Goal: Task Accomplishment & Management: Complete application form

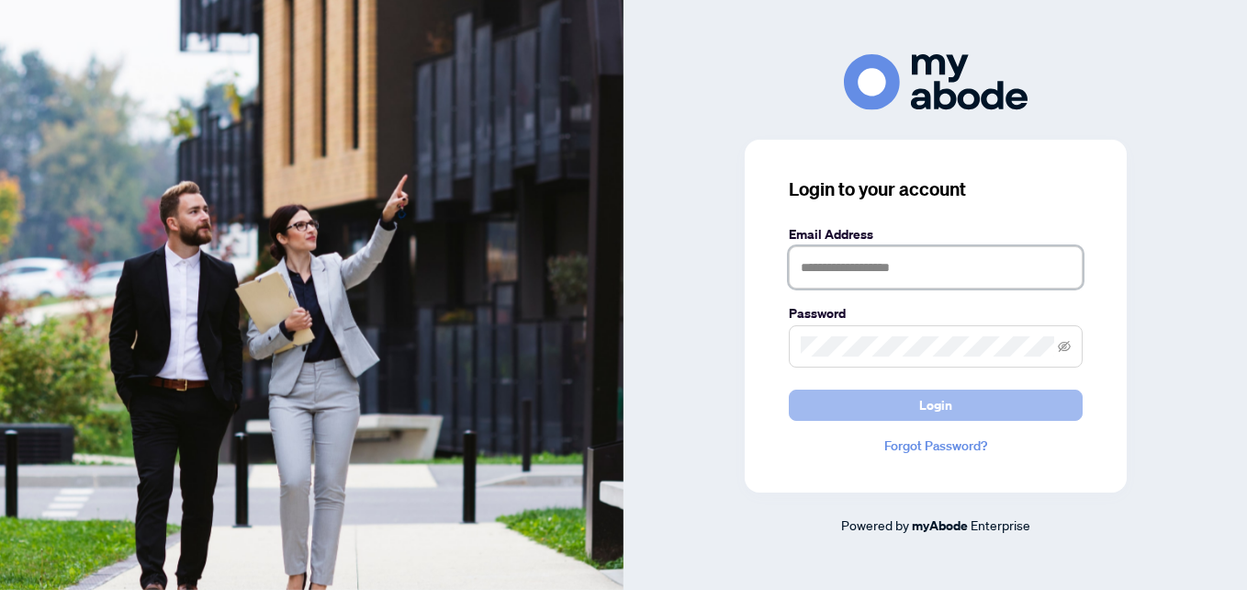
type input "**********"
drag, startPoint x: 932, startPoint y: 404, endPoint x: 493, endPoint y: 289, distance: 453.8
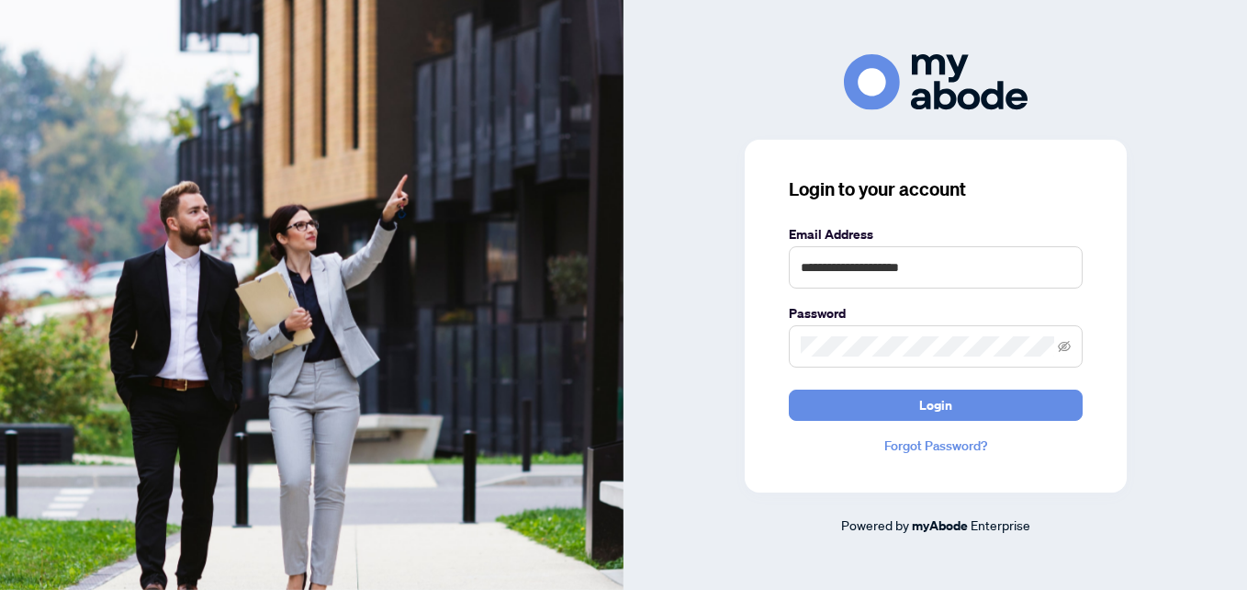
click at [931, 404] on span "Login" at bounding box center [935, 404] width 33 height 29
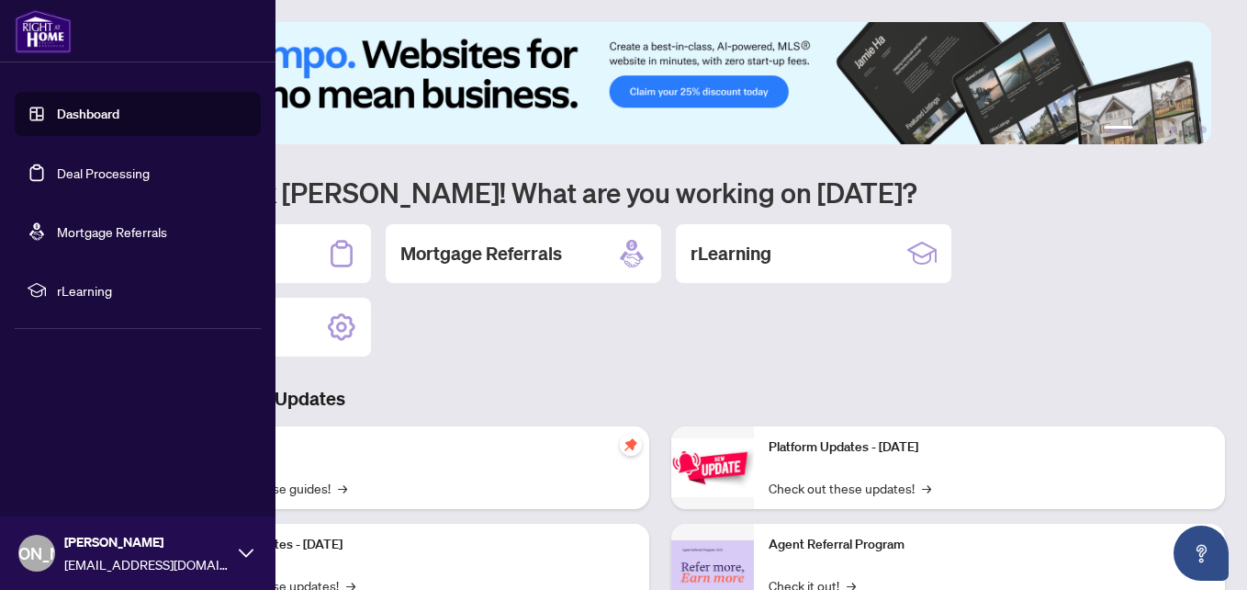
click at [60, 175] on link "Deal Processing" at bounding box center [103, 172] width 93 height 17
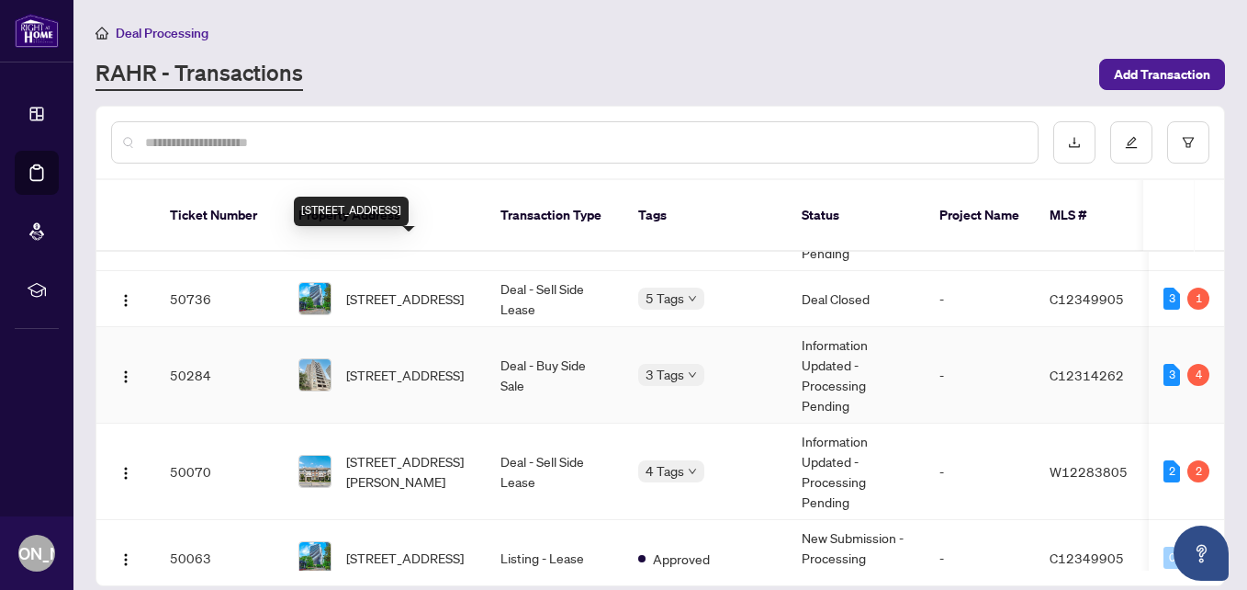
scroll to position [551, 0]
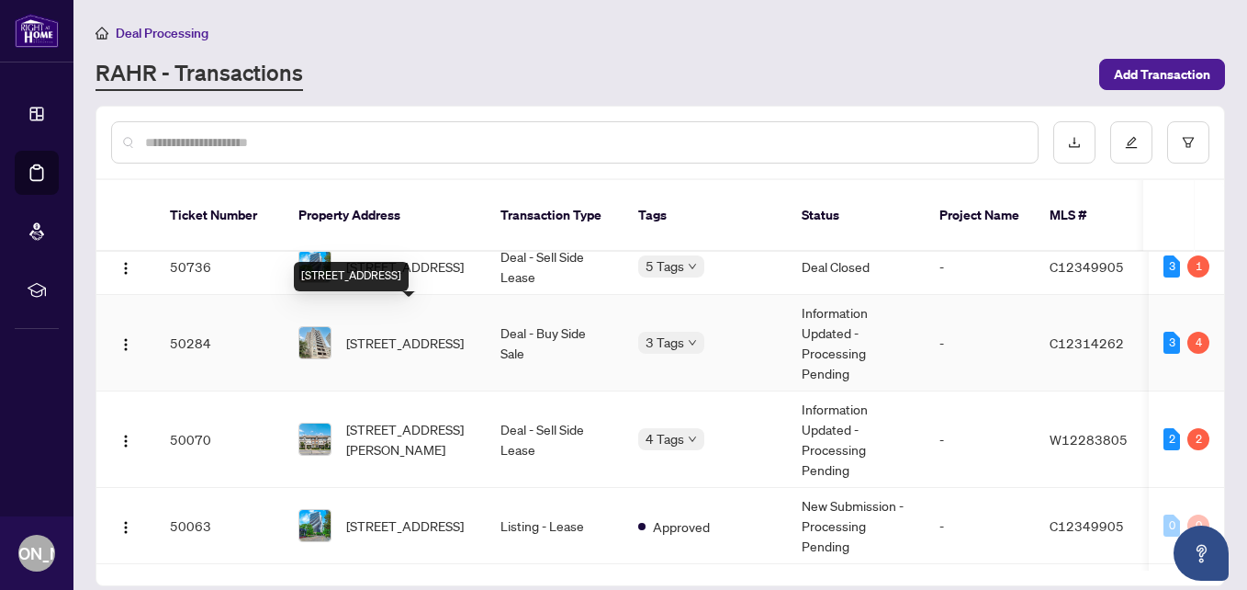
click at [388, 332] on span "603-35 Merton St, Toronto, Ontario M4S 3G4, Canada" at bounding box center [405, 342] width 118 height 20
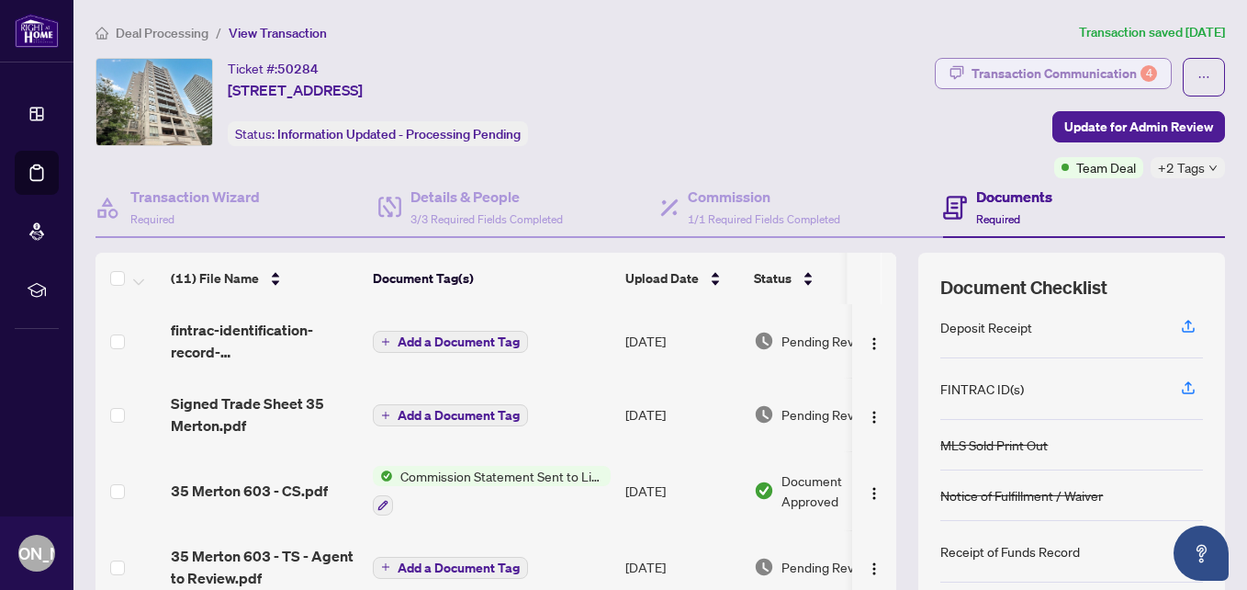
click at [972, 70] on div "Transaction Communication 4" at bounding box center [1065, 73] width 186 height 29
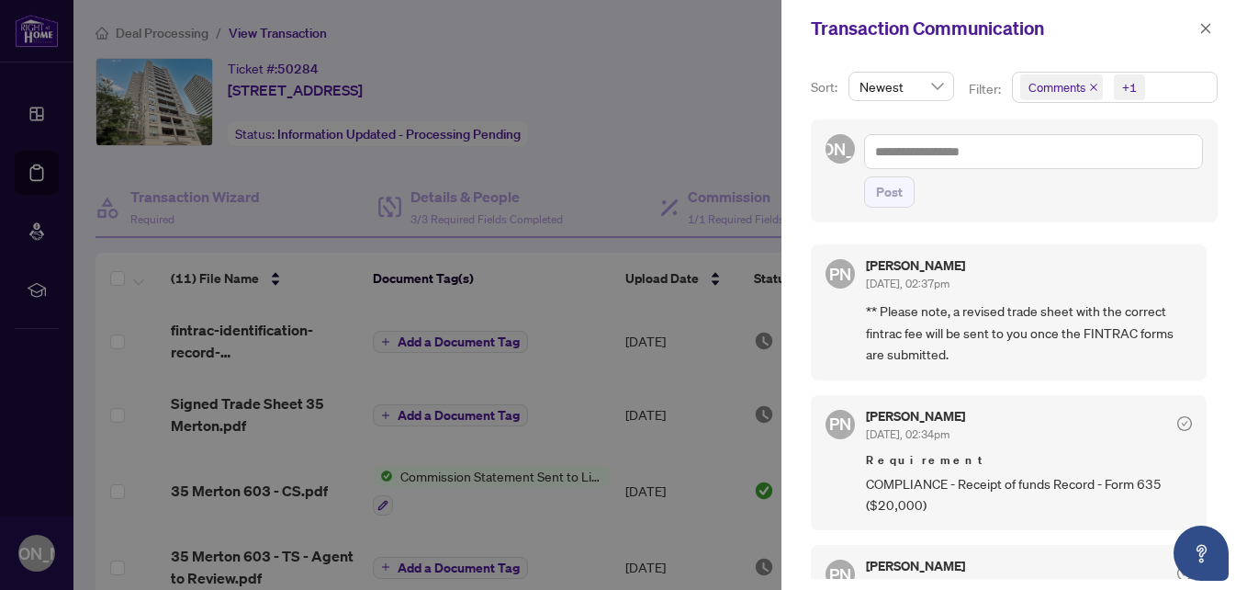
click at [1179, 81] on span "Comments +1" at bounding box center [1115, 87] width 204 height 29
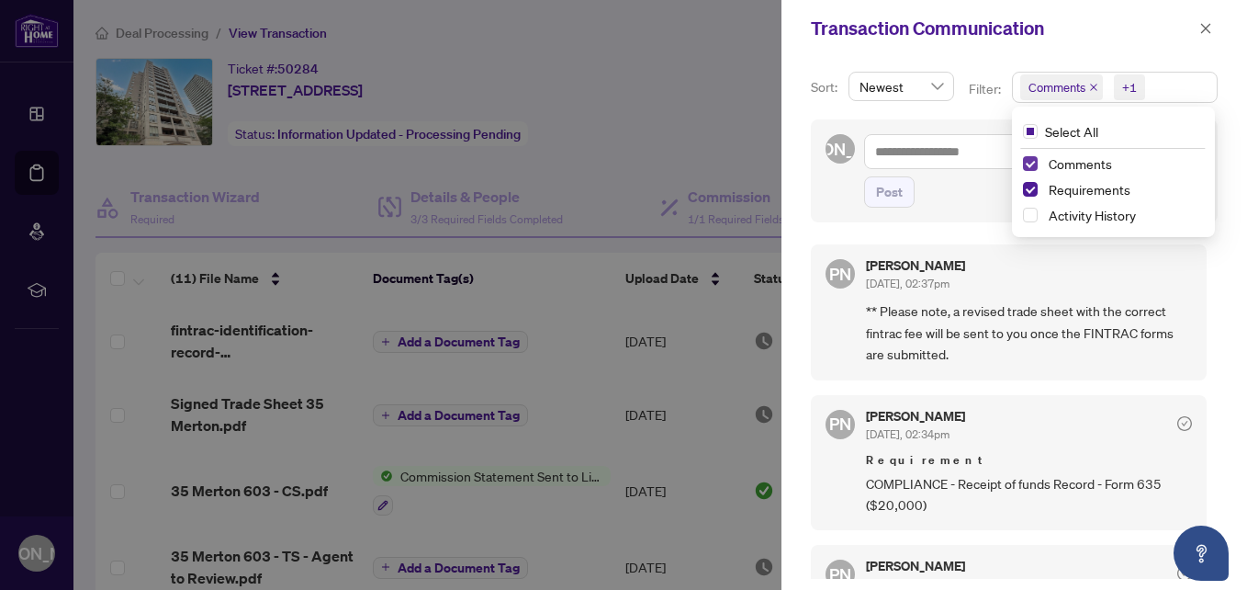
click at [1028, 166] on span "Select Comments" at bounding box center [1030, 163] width 15 height 15
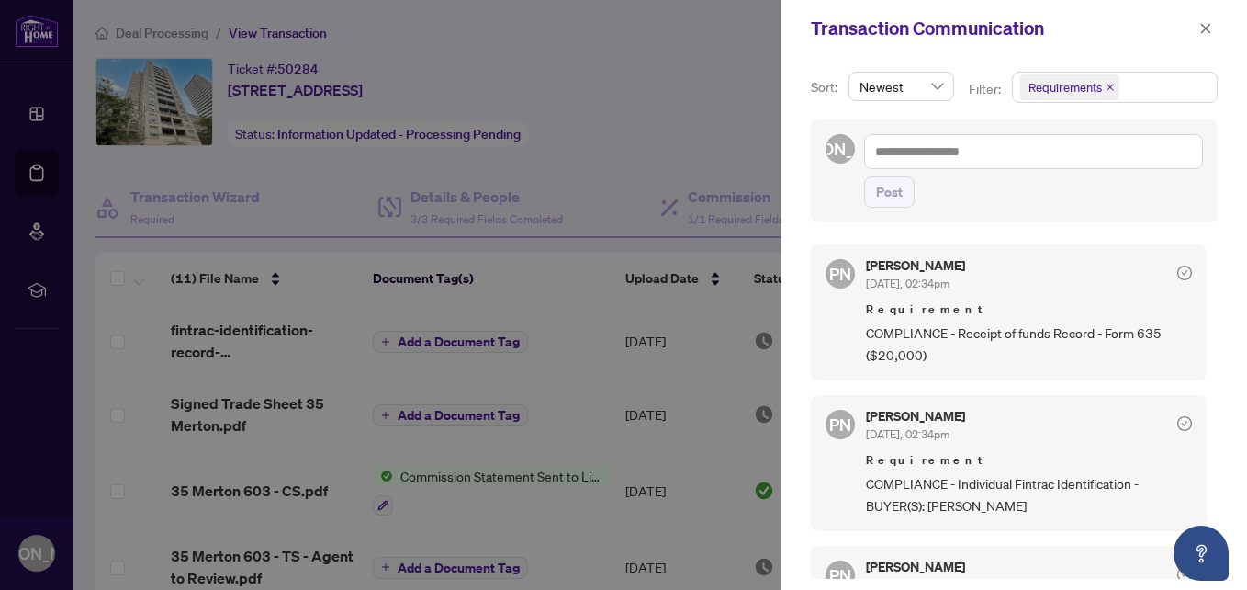
click at [1098, 31] on div "Transaction Communication" at bounding box center [1002, 29] width 383 height 28
click at [726, 51] on div at bounding box center [623, 295] width 1247 height 590
click at [1205, 33] on icon "close" at bounding box center [1206, 28] width 13 height 13
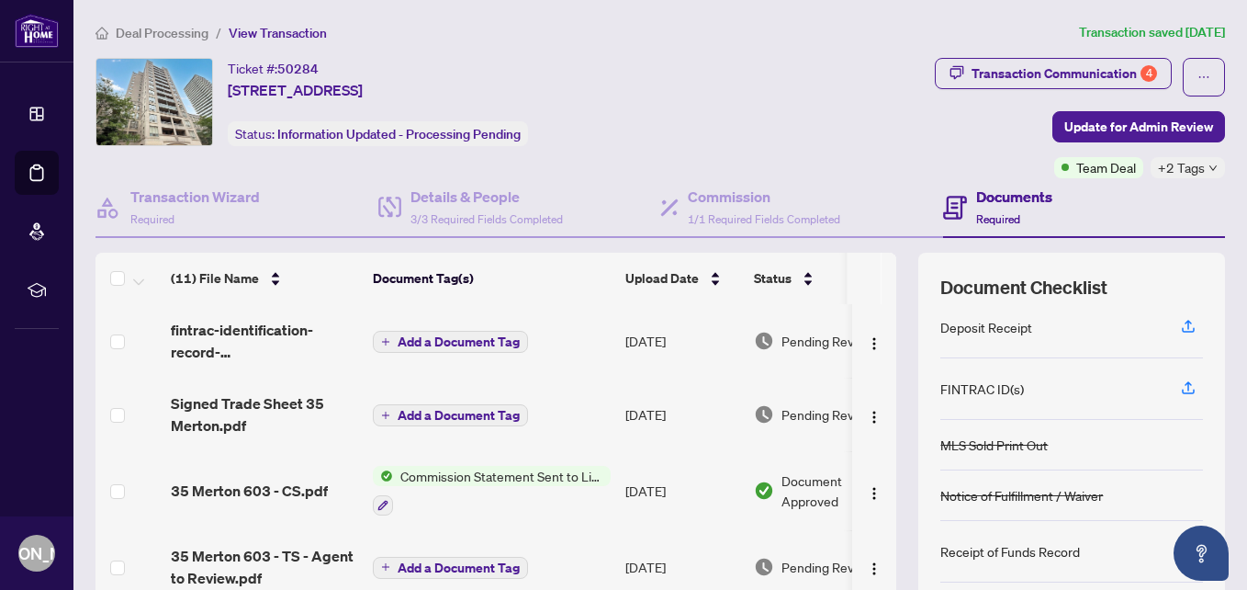
scroll to position [180, 0]
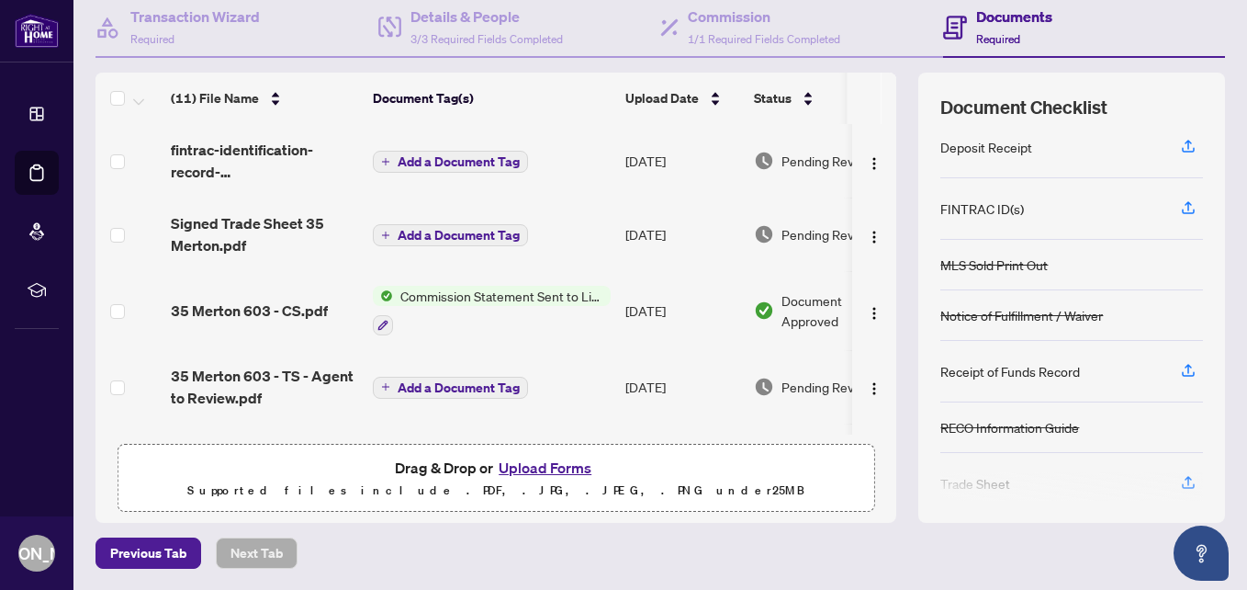
click at [519, 467] on button "Upload Forms" at bounding box center [545, 468] width 104 height 24
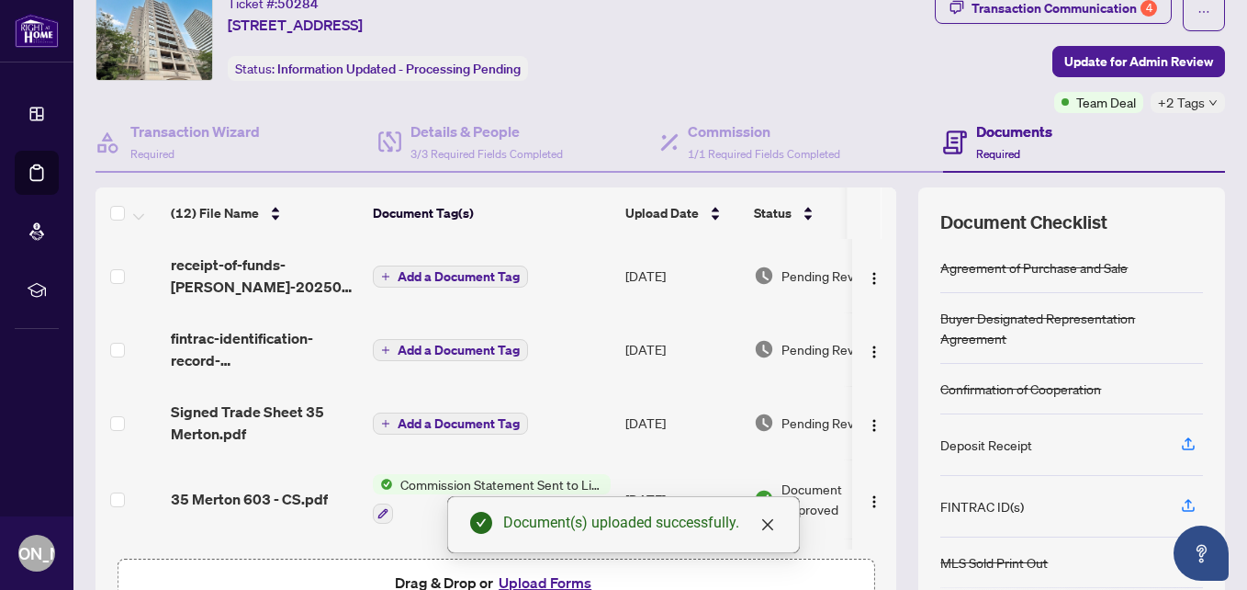
scroll to position [0, 0]
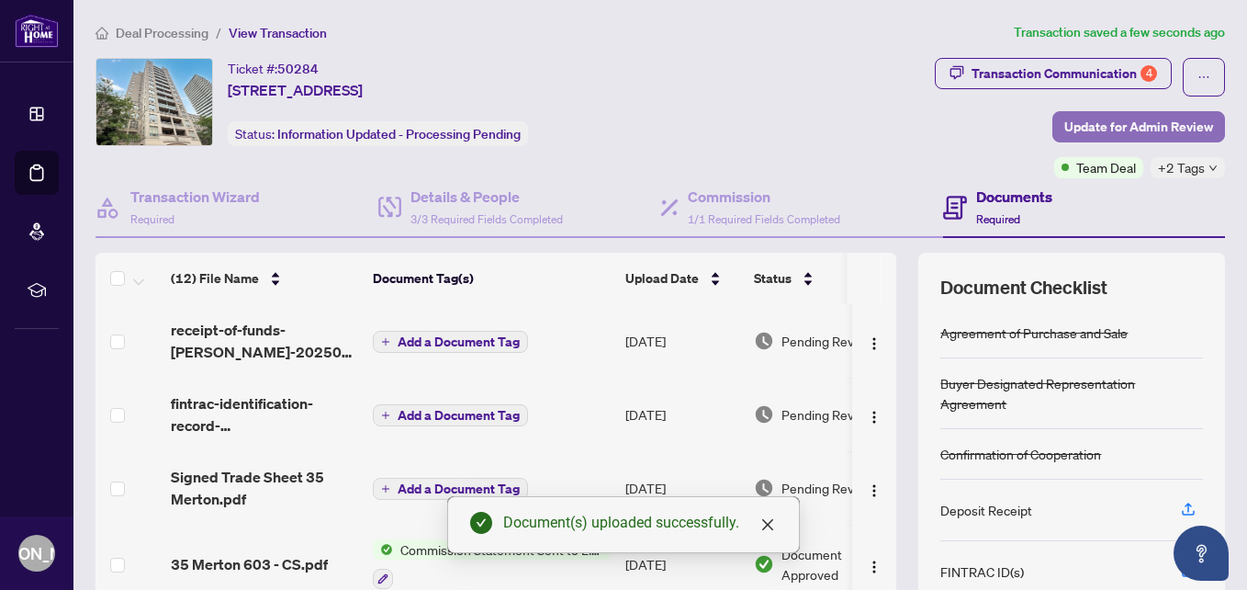
click at [1064, 125] on span "Update for Admin Review" at bounding box center [1138, 126] width 149 height 29
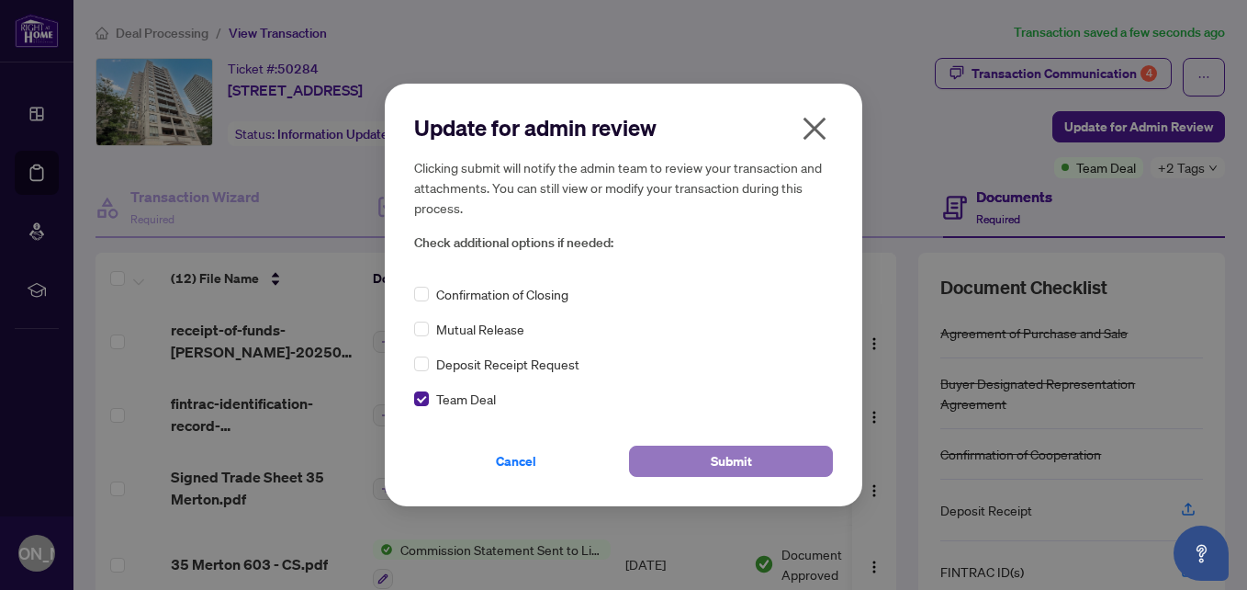
click at [671, 452] on button "Submit" at bounding box center [731, 460] width 204 height 31
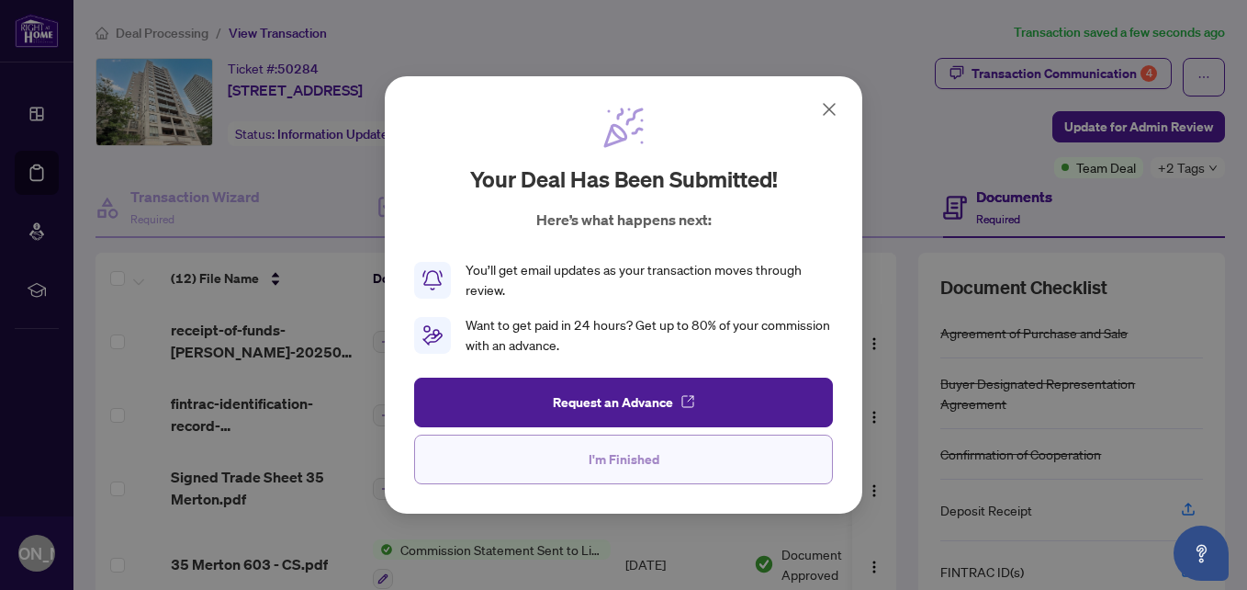
click at [664, 447] on button "I'm Finished" at bounding box center [623, 459] width 419 height 50
